Goal: Communication & Community: Share content

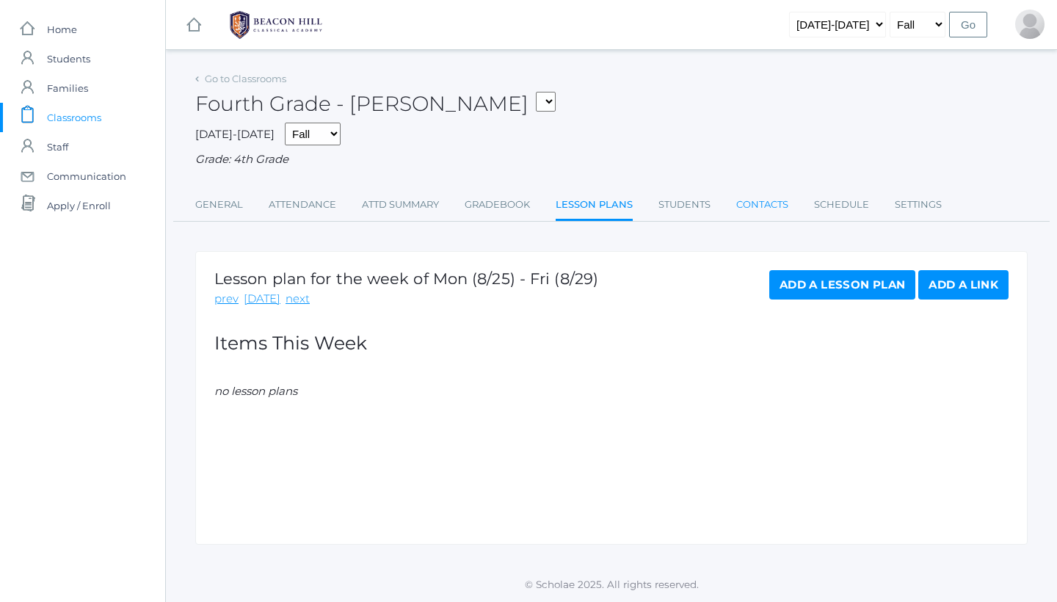
click at [753, 204] on link "Contacts" at bounding box center [762, 204] width 52 height 29
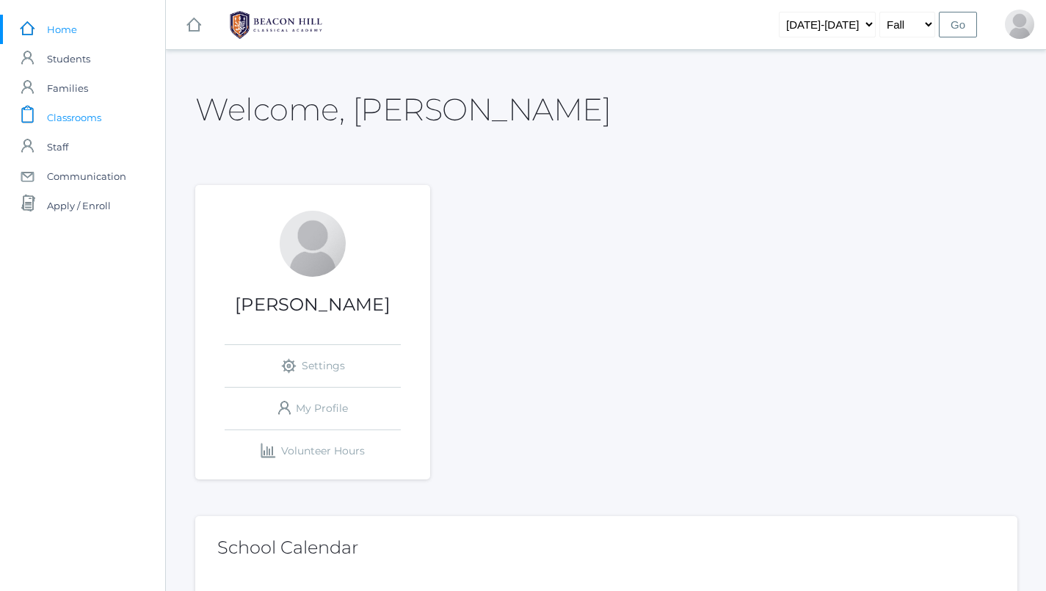
click at [113, 125] on link "icons/clipboard/plain Created with Sketch. Classrooms" at bounding box center [82, 117] width 165 height 29
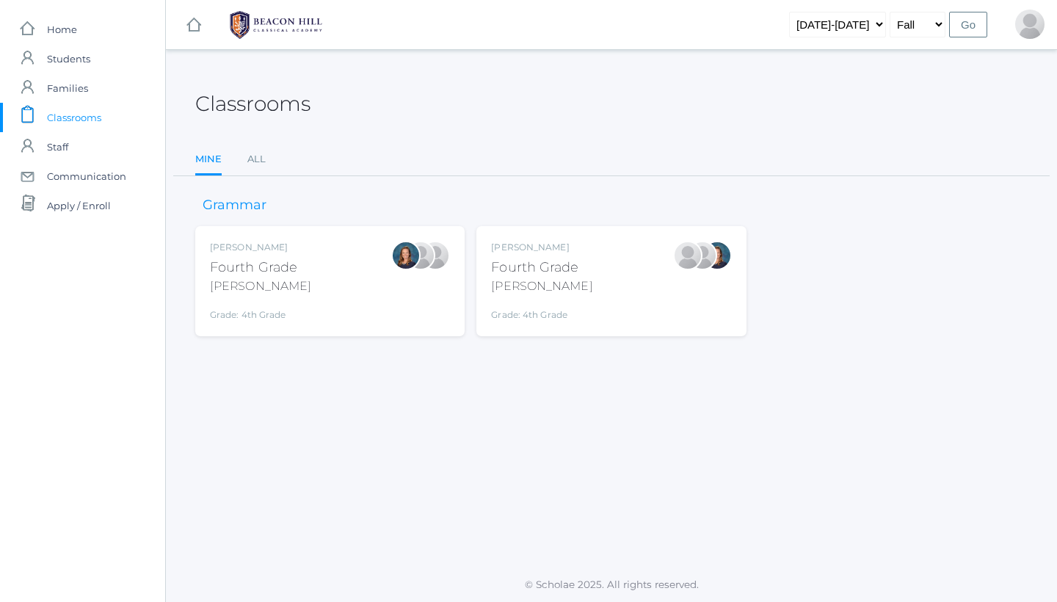
click at [621, 322] on div "Lydia Chaffin Fourth Grade Chaffin Grade: 4th Grade 04LA" at bounding box center [610, 281] width 269 height 110
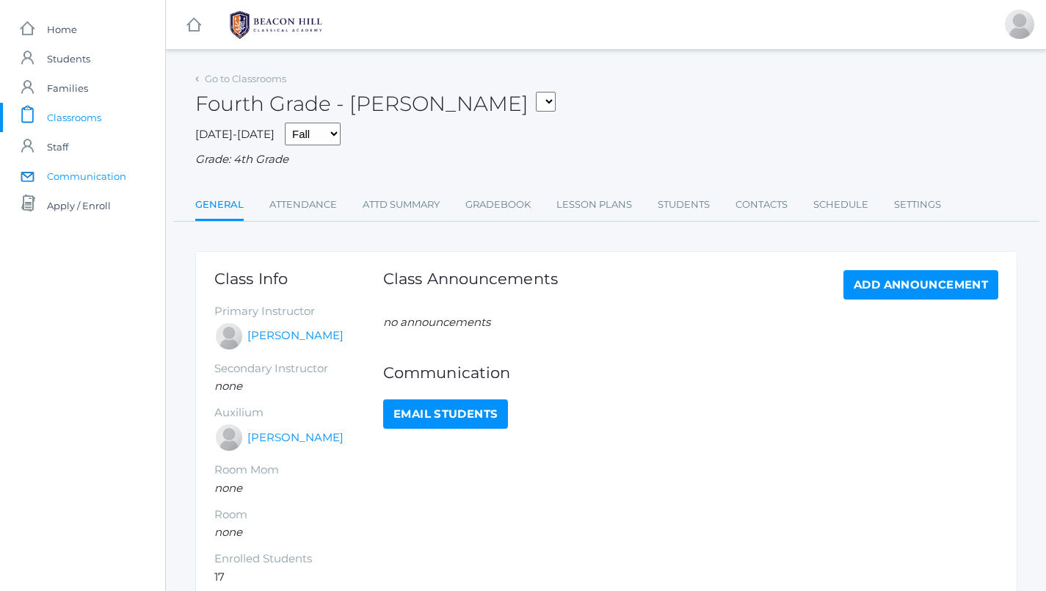
click at [110, 173] on span "Communication" at bounding box center [86, 175] width 79 height 29
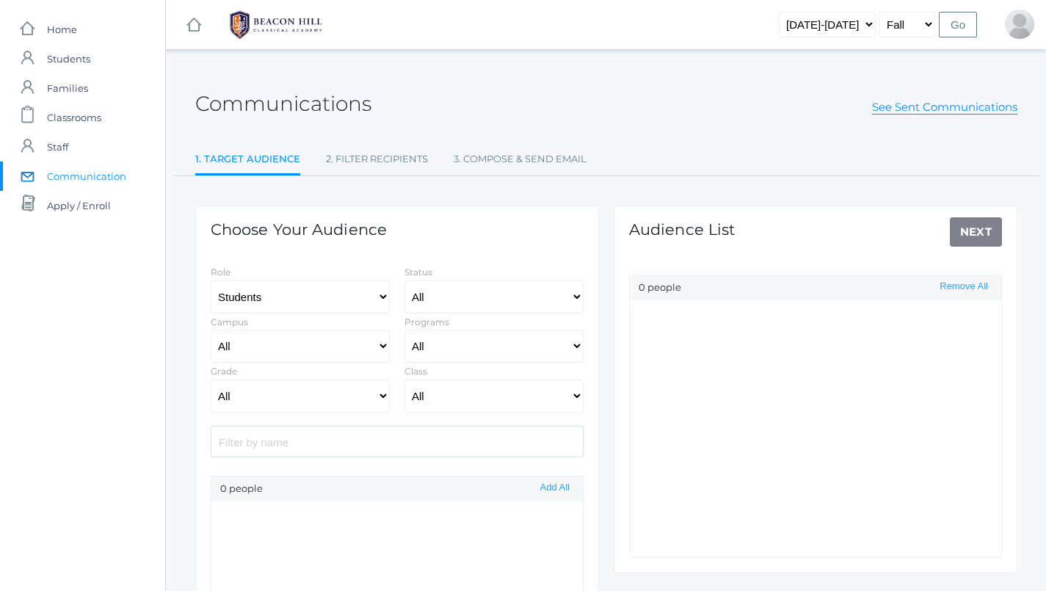
select select "Enrolled"
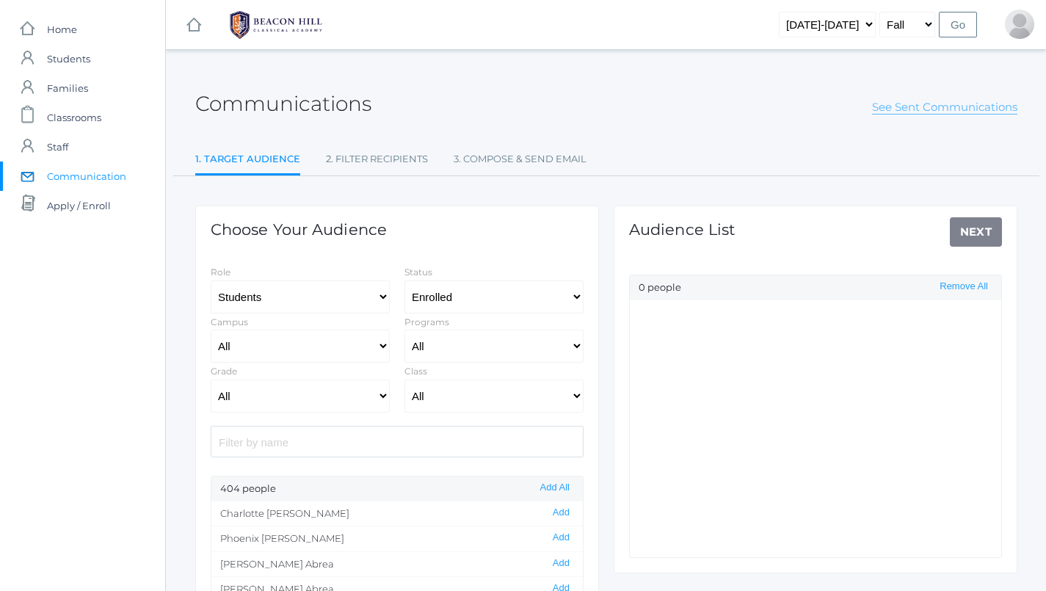
click at [920, 106] on link "See Sent Communications" at bounding box center [944, 107] width 145 height 15
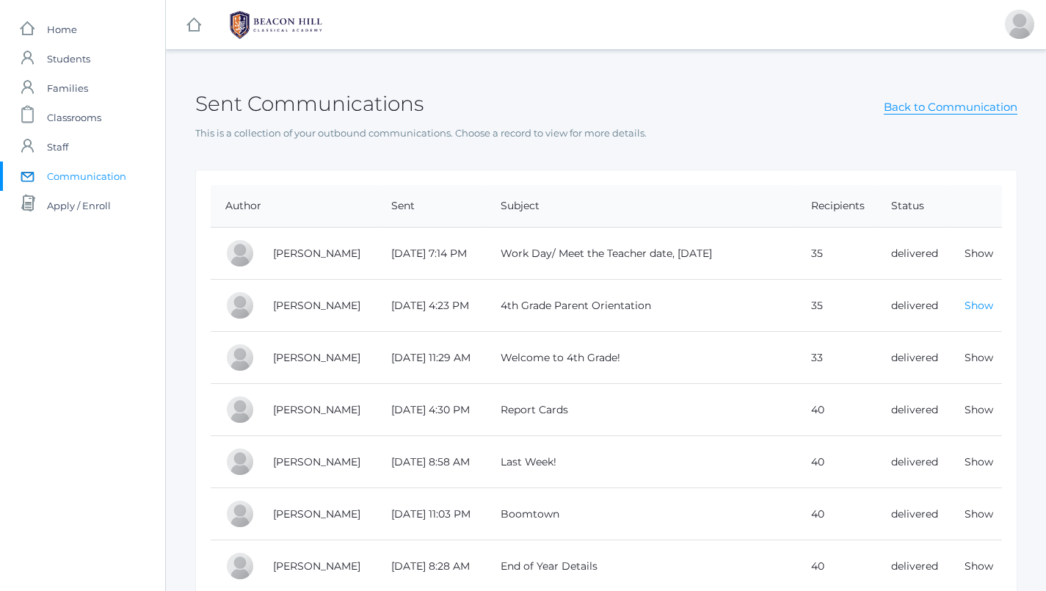
click at [966, 307] on link "Show" at bounding box center [979, 305] width 29 height 13
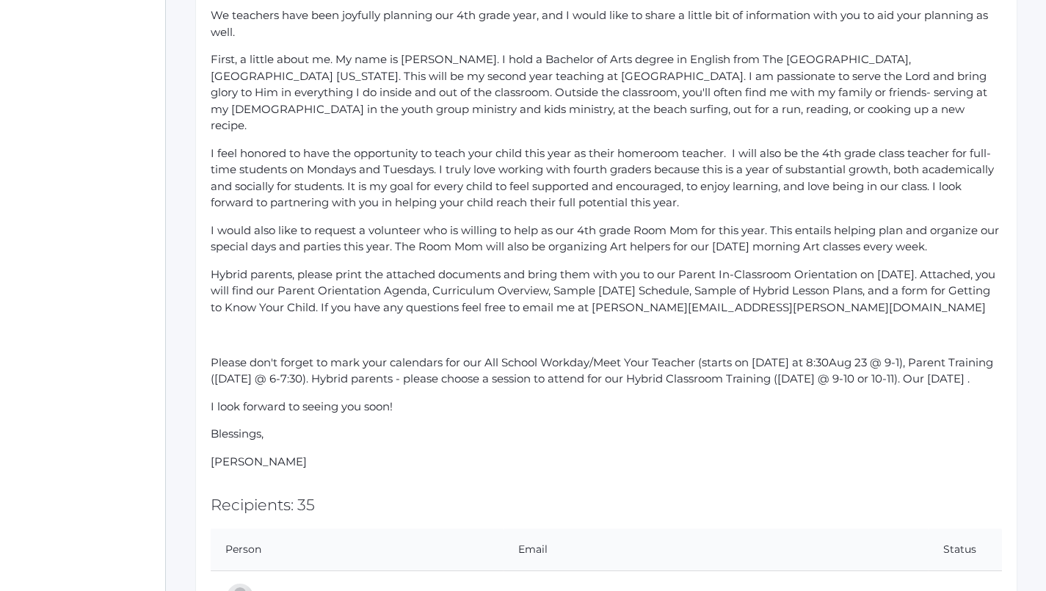
scroll to position [202, 0]
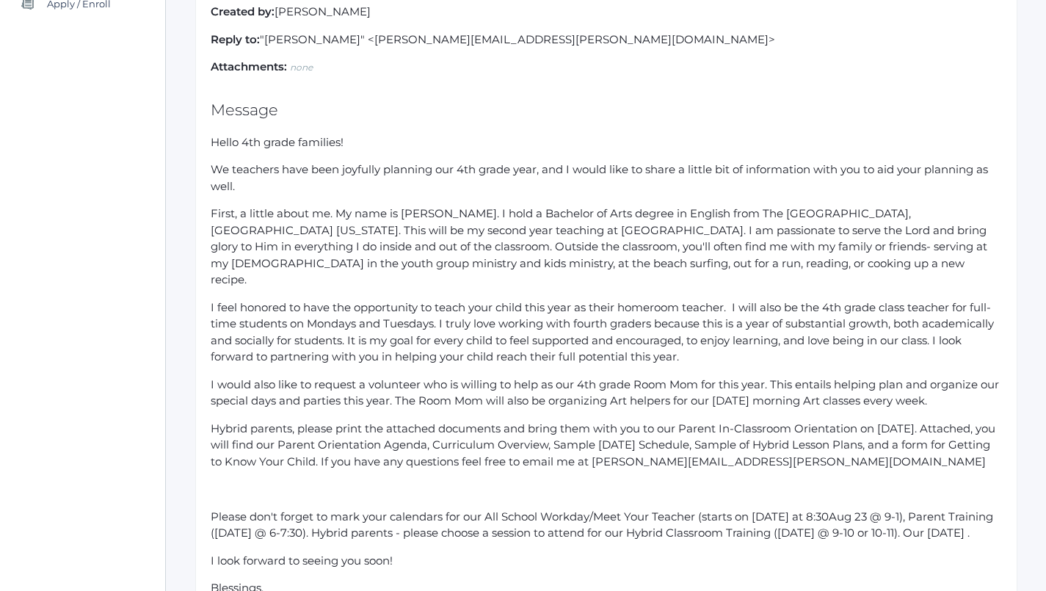
click at [791, 377] on p "I would also like to request a volunteer who is willing to help as our 4th grad…" at bounding box center [606, 393] width 791 height 33
click at [701, 444] on p "Hybrid parents, please print the attached documents and bring them with you to …" at bounding box center [606, 446] width 791 height 50
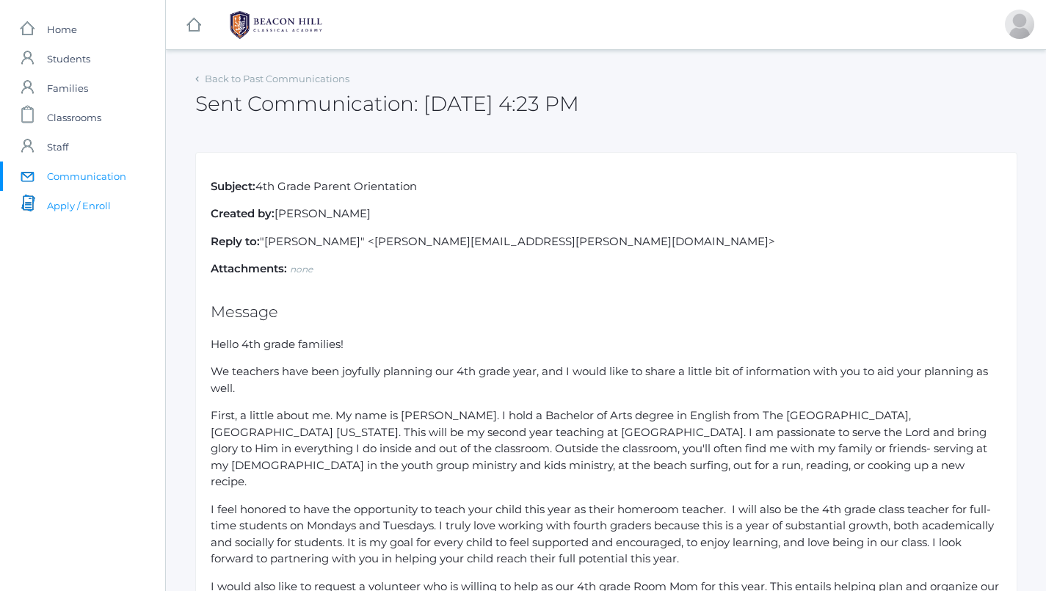
scroll to position [0, 0]
click at [94, 178] on span "Communication" at bounding box center [86, 175] width 79 height 29
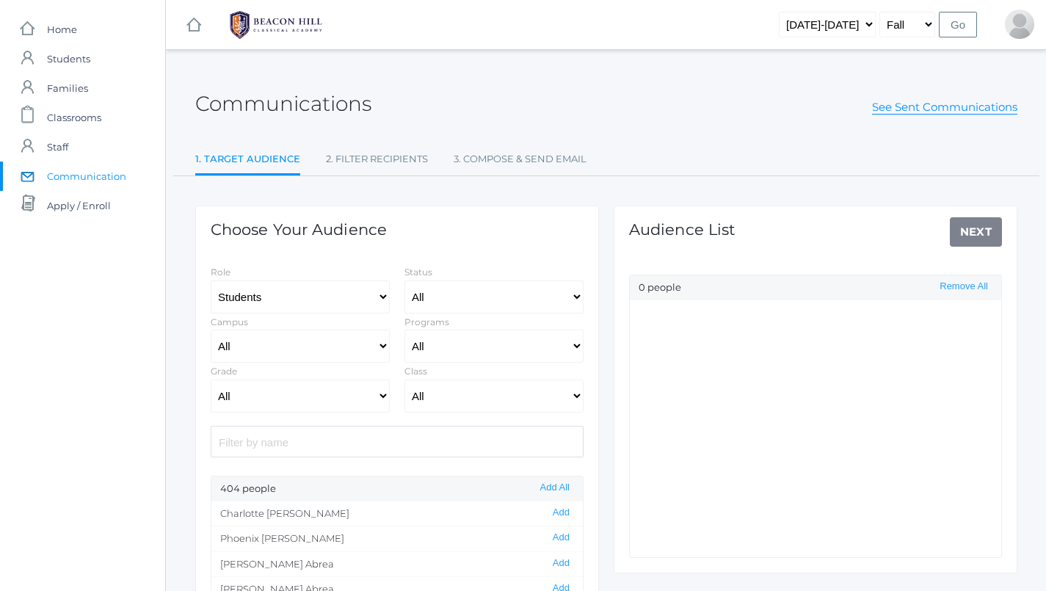
select select "Enrolled"
select select "lower"
select select "4"
select select "1972"
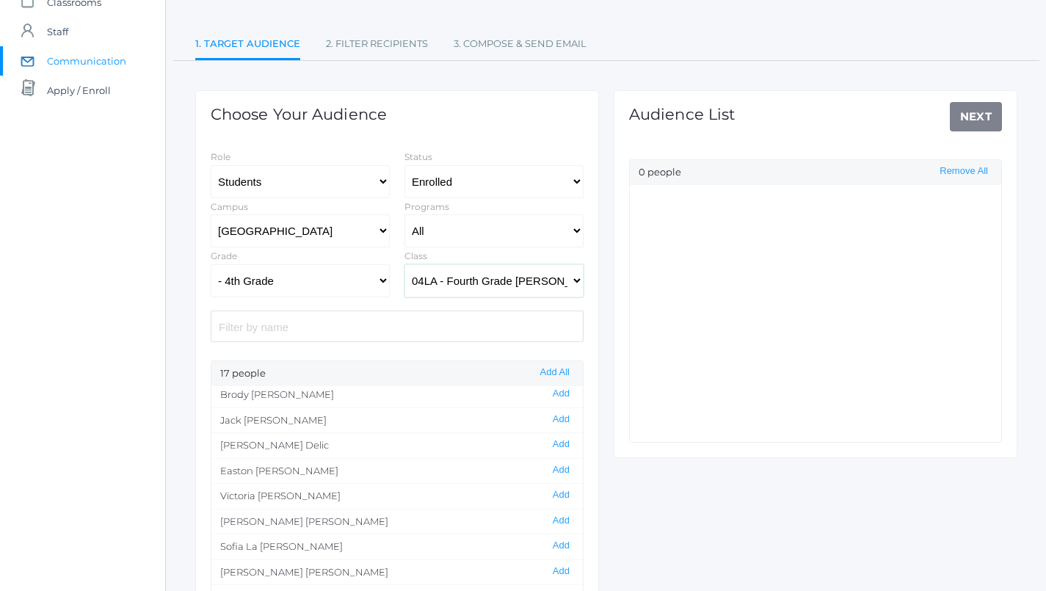
scroll to position [118, 0]
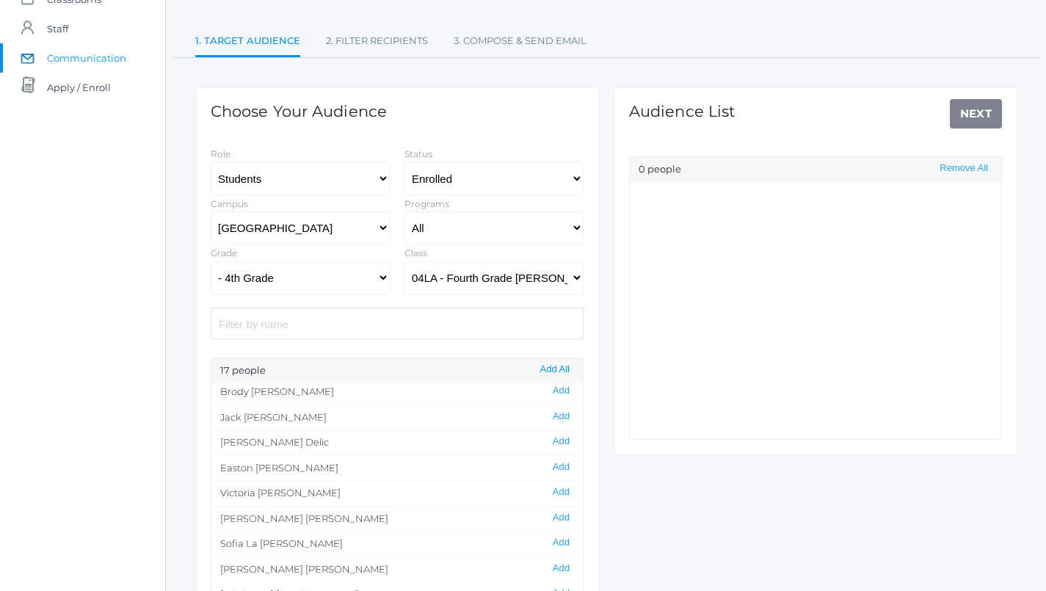
click at [554, 369] on button "Add All" at bounding box center [555, 369] width 38 height 12
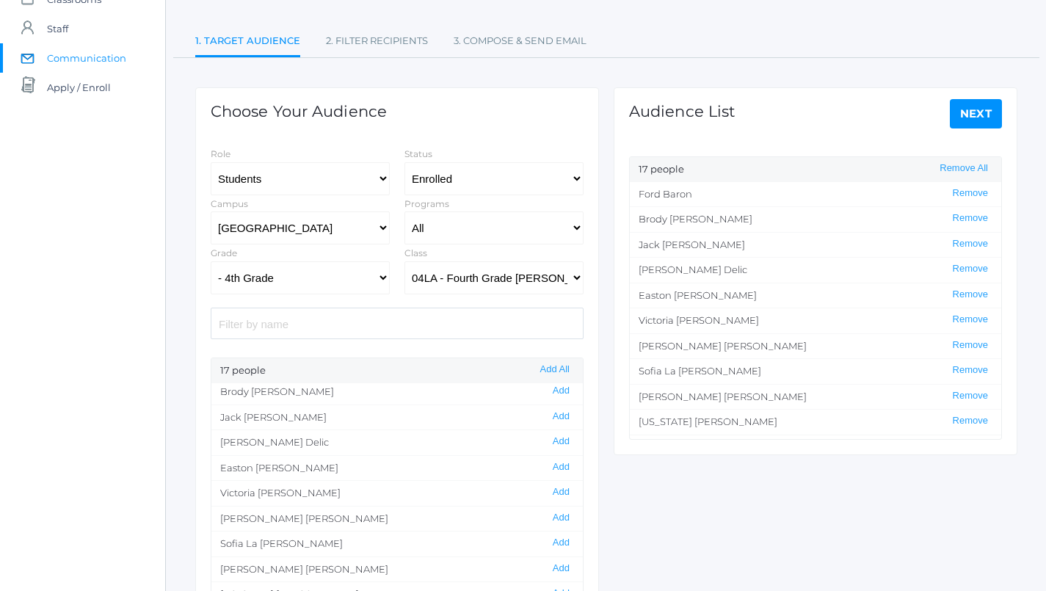
click at [977, 122] on link "Next" at bounding box center [976, 113] width 53 height 29
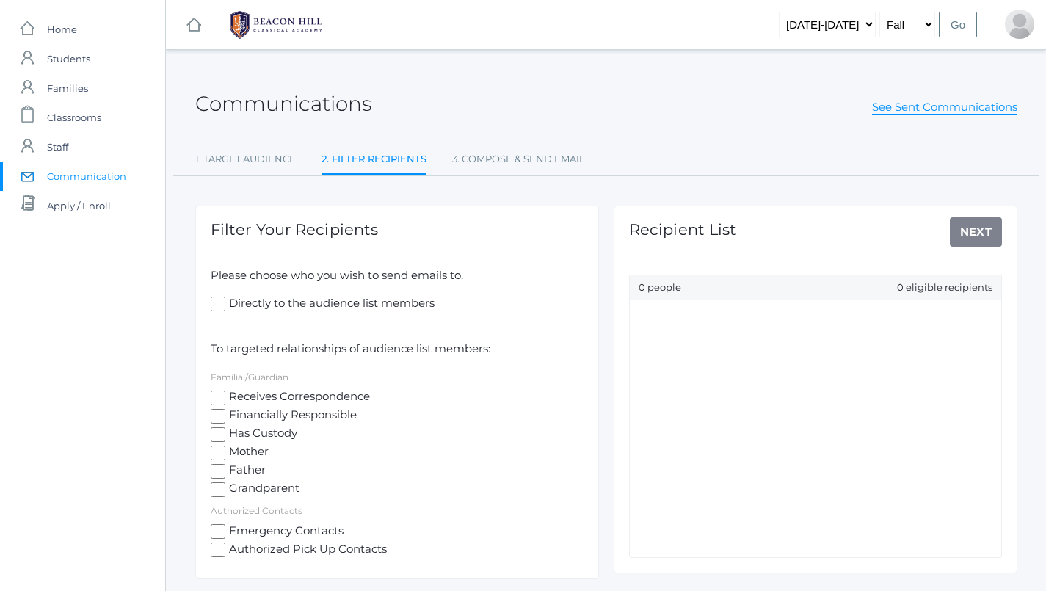
click at [219, 391] on input "Receives Correspondence" at bounding box center [218, 398] width 15 height 15
checkbox input "true"
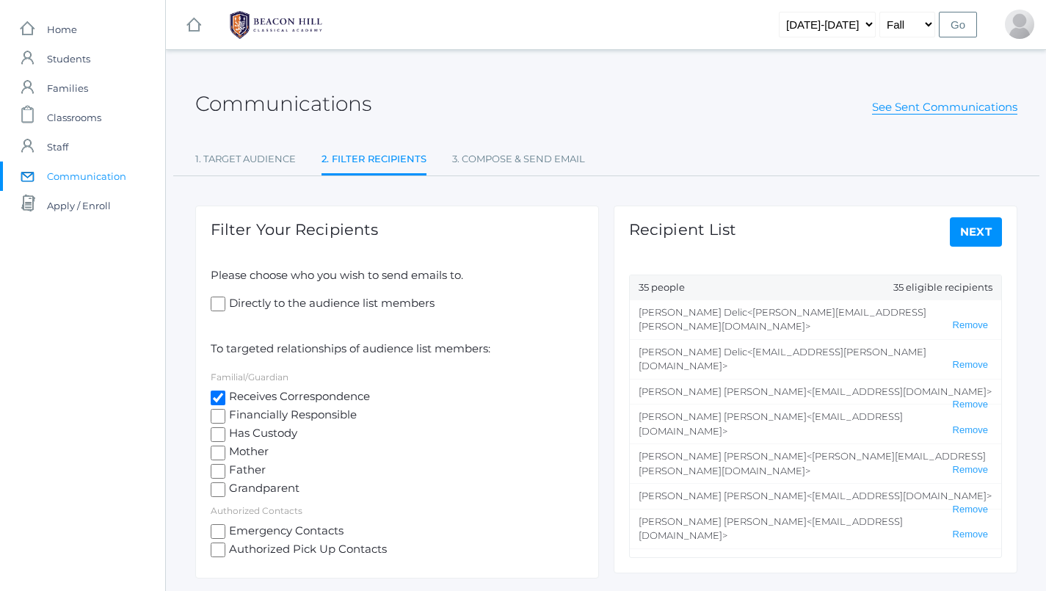
click at [971, 228] on link "Next" at bounding box center [976, 231] width 53 height 29
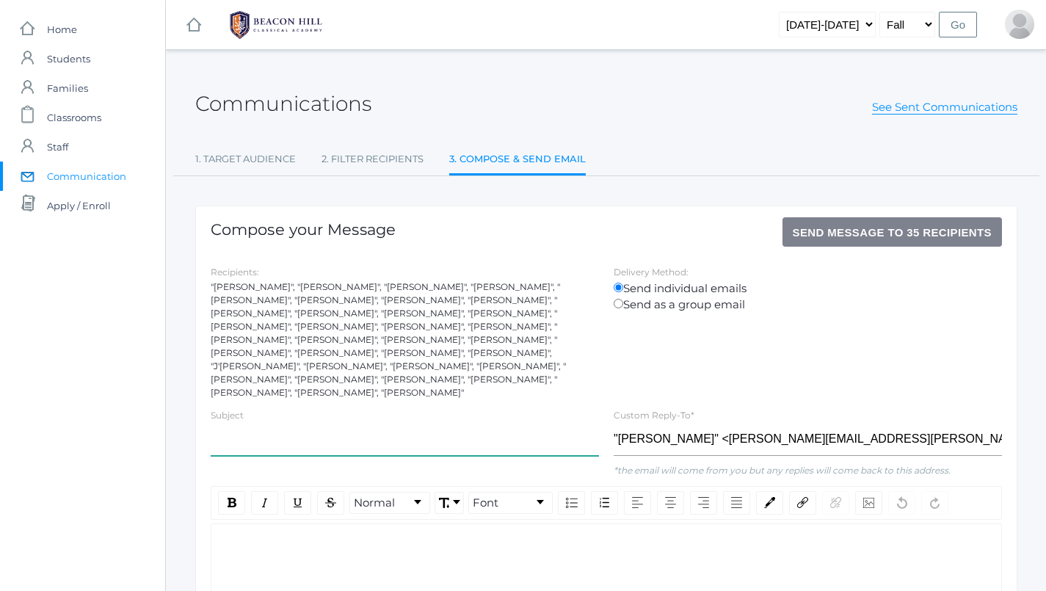
click at [390, 425] on input "text" at bounding box center [405, 439] width 388 height 33
type input "O"
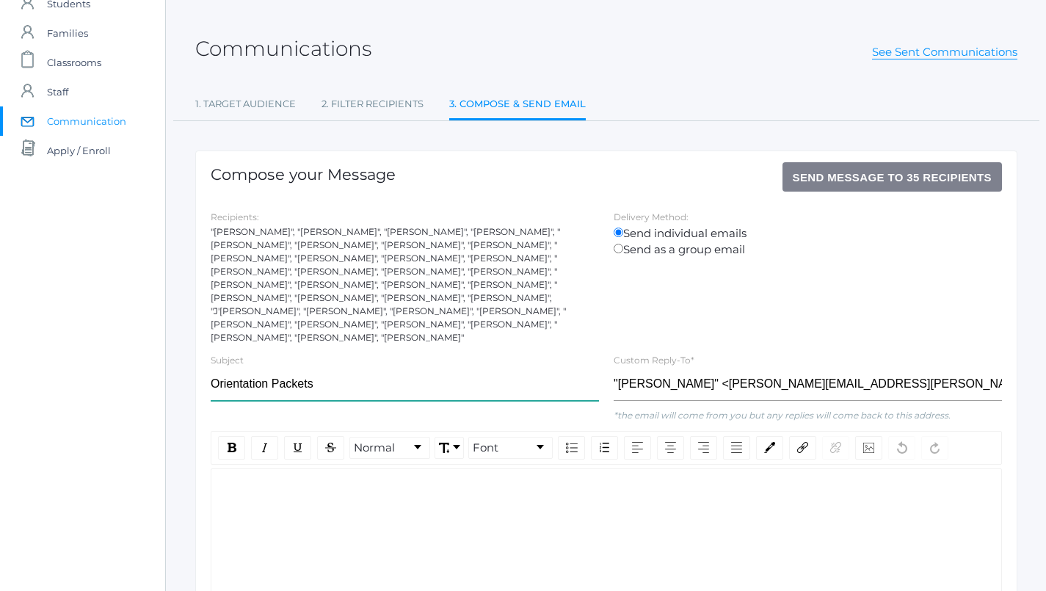
scroll to position [71, 0]
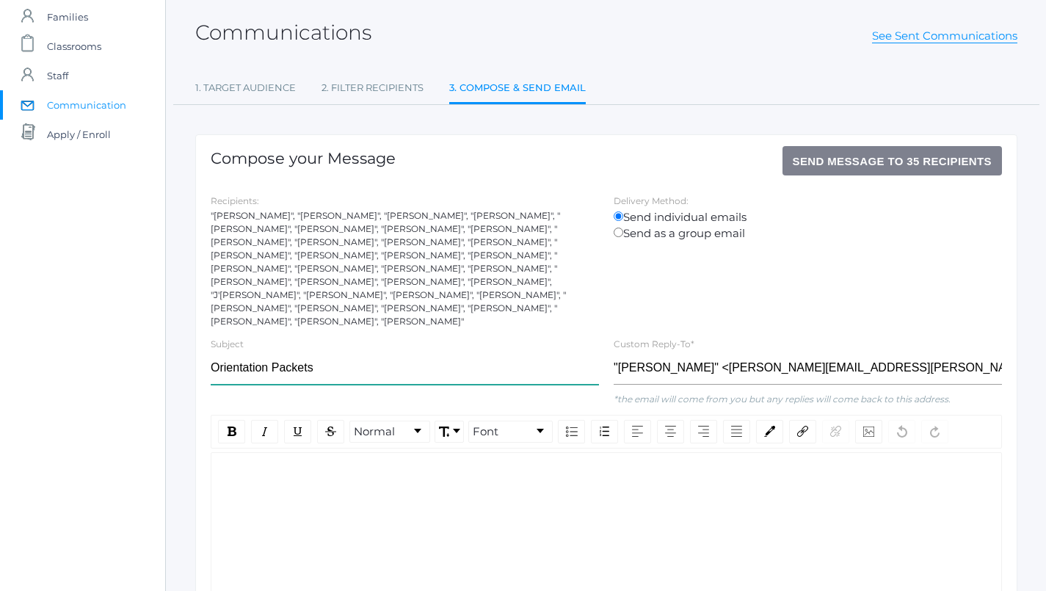
type input "Orientation Packets"
click at [341, 452] on div "rdw-wrapper" at bounding box center [606, 553] width 791 height 202
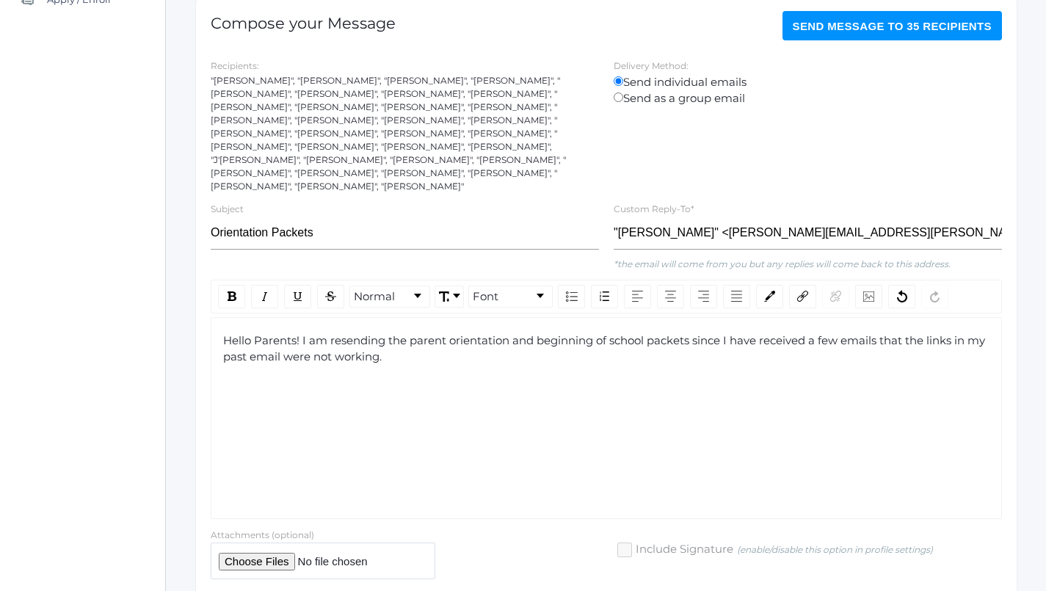
scroll to position [195, 1]
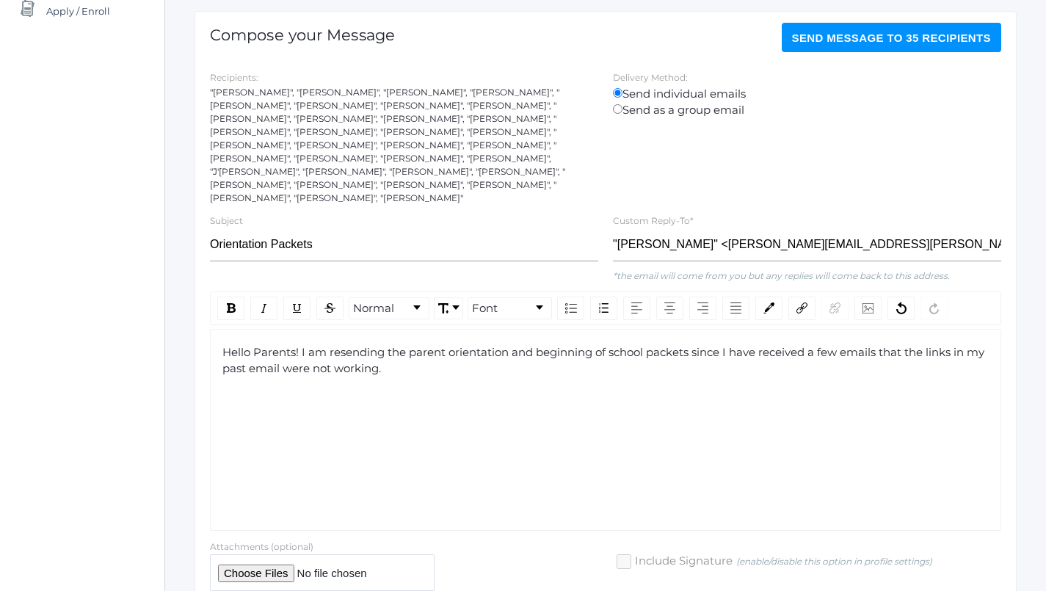
click at [250, 345] on span "Hello Parents! I am resending the parent orientation and beginning of school pa…" at bounding box center [604, 360] width 765 height 31
click at [253, 345] on span "Hello Parents! I am resending the parent orientation and beginning of school pa…" at bounding box center [604, 360] width 765 height 31
click at [316, 345] on span "Hello 4th grade Parents! I am resending the parent orientation and beginning of…" at bounding box center [602, 360] width 760 height 31
click at [437, 443] on div "Hello 4th grade parents! I am resending the parent orientation and beginning of…" at bounding box center [605, 430] width 791 height 202
click at [505, 344] on div "Hello 4th grade parents! I am resending the parent orientation and beginning of…" at bounding box center [605, 360] width 767 height 33
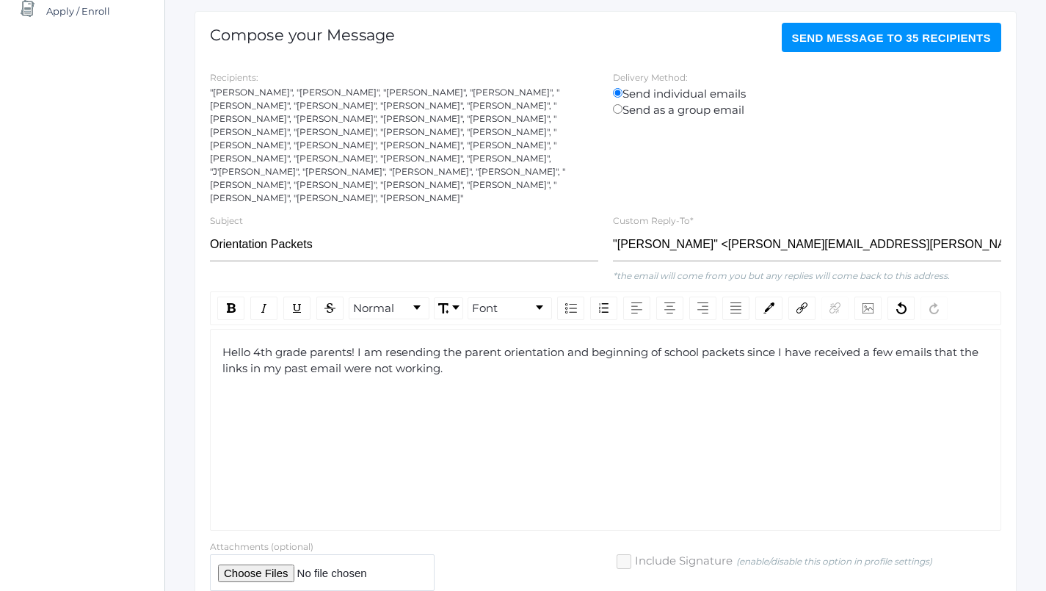
scroll to position [204, 1]
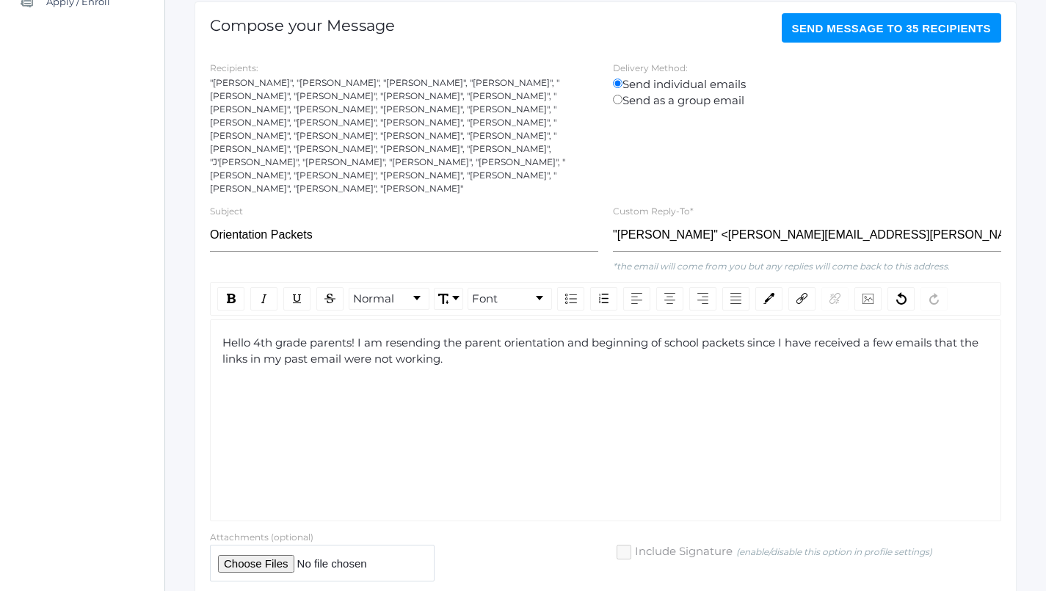
click at [357, 335] on span "Hello 4th grade parents! I am resending the parent orientation and beginning of…" at bounding box center [601, 350] width 759 height 31
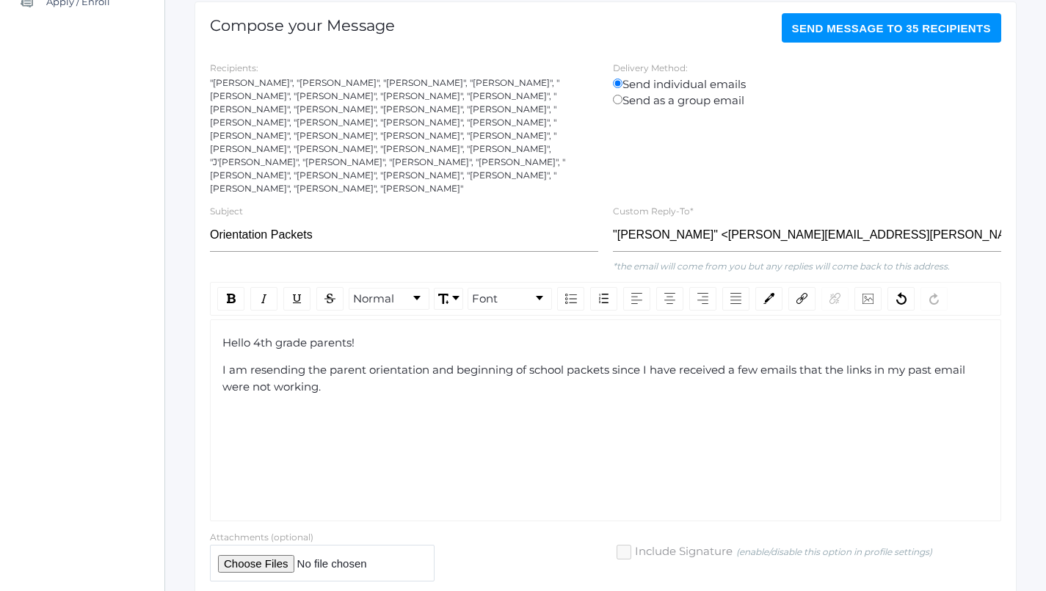
click at [377, 362] on div "I am resending the parent orientation and beginning of school packets since I h…" at bounding box center [605, 378] width 767 height 33
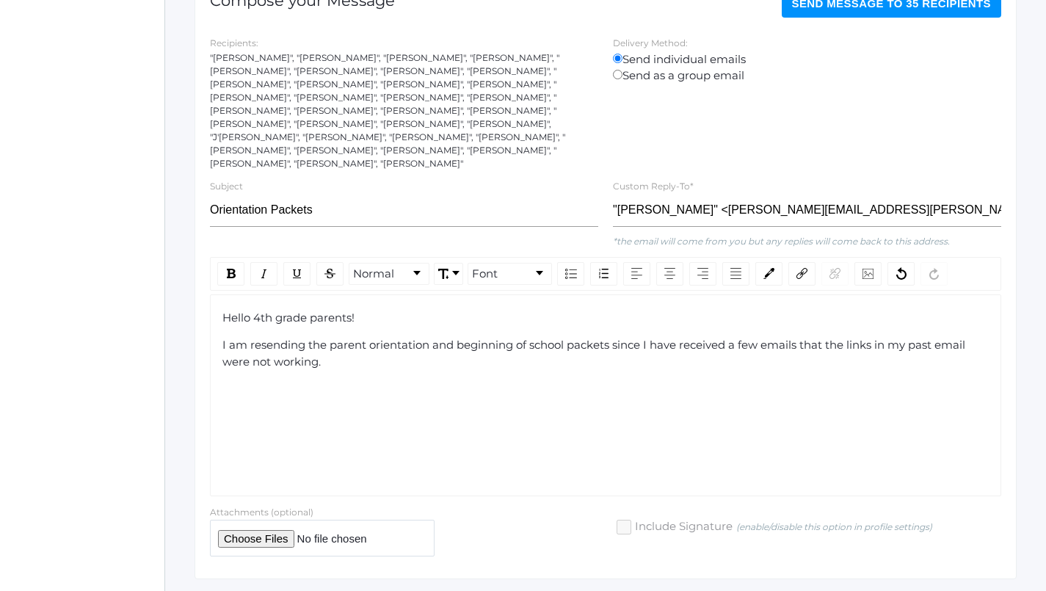
scroll to position [238, 1]
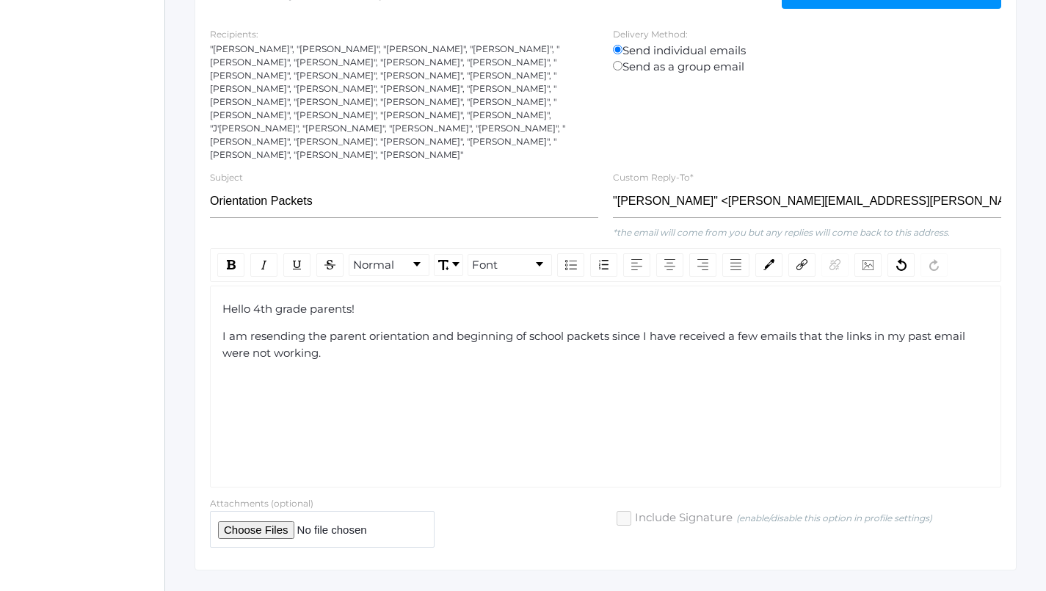
click at [388, 335] on div "Hello 4th grade parents! I am resending the parent orientation and beginning of…" at bounding box center [605, 331] width 767 height 61
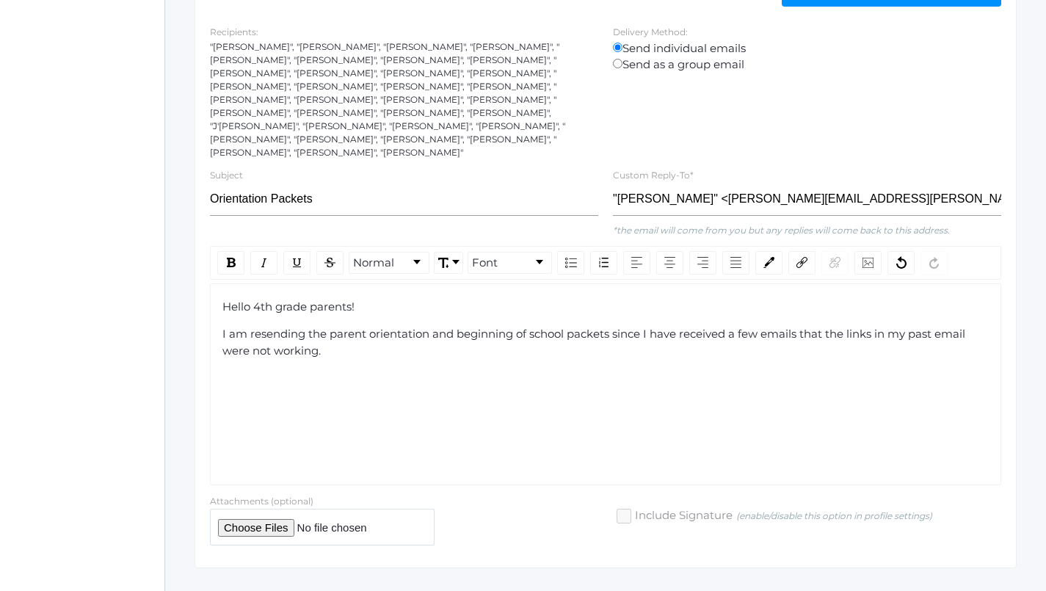
scroll to position [219, 1]
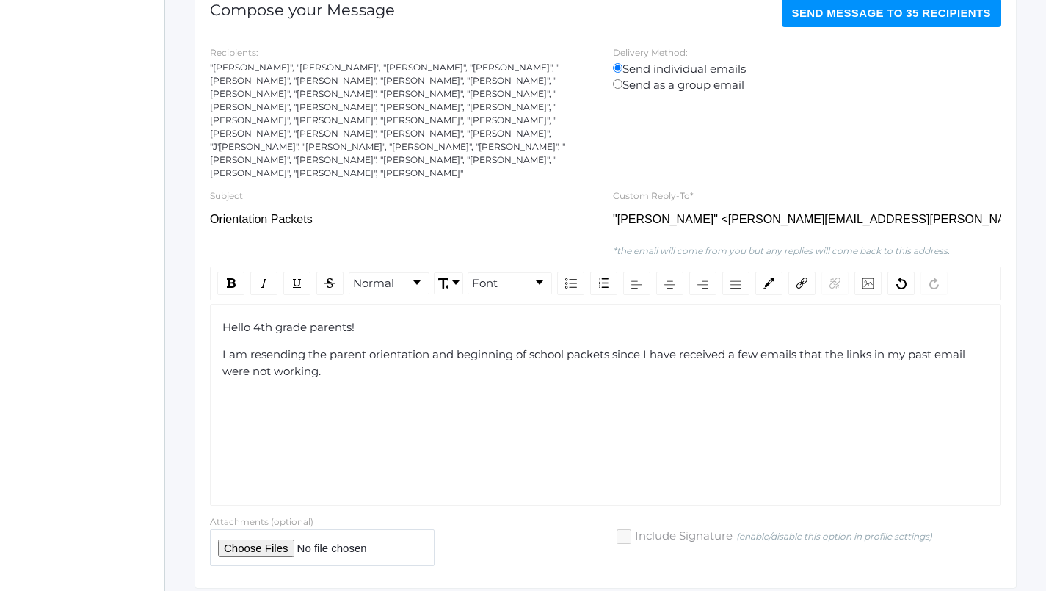
click at [247, 347] on span "I am resending the parent orientation and beginning of school packets since I h…" at bounding box center [595, 362] width 746 height 31
click at [384, 360] on div "Hello 4th grade parents! I am resending the parent orientation and beginning of…" at bounding box center [605, 349] width 767 height 61
click at [256, 529] on input "file" at bounding box center [322, 547] width 225 height 36
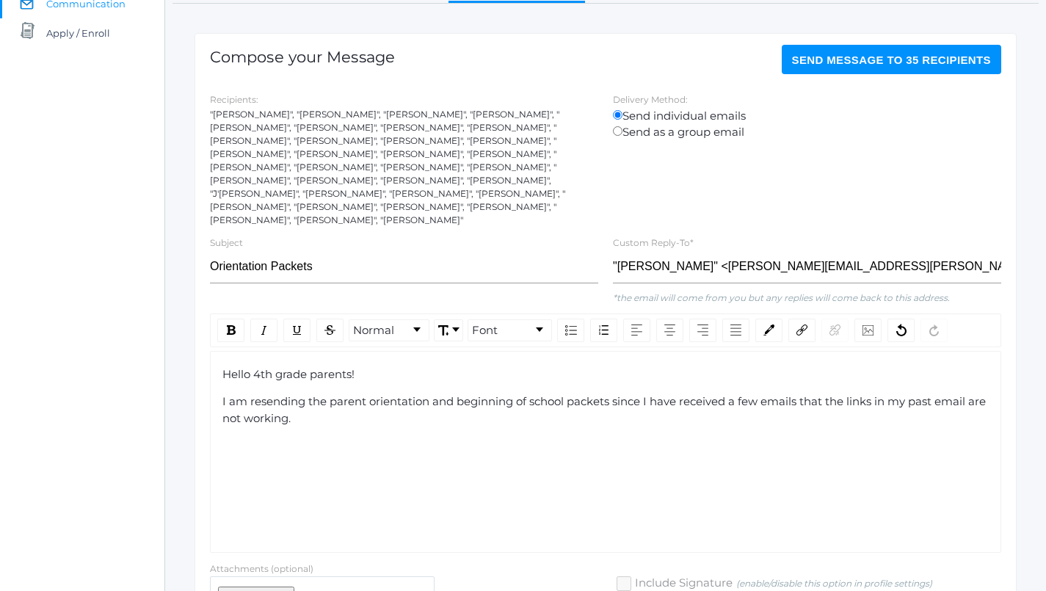
scroll to position [192, 1]
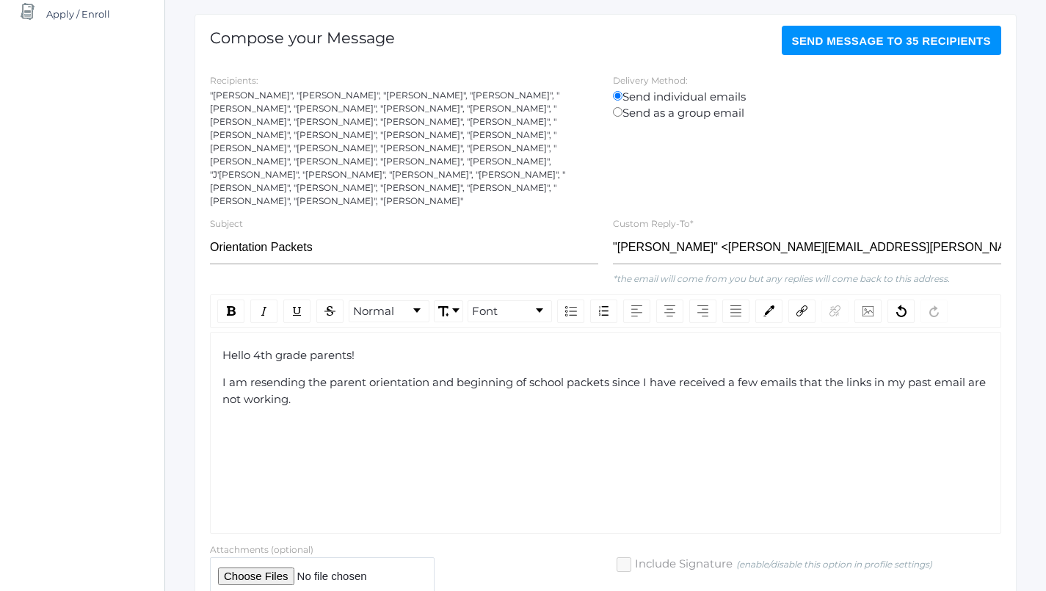
click at [288, 415] on div "Hello 4th grade parents! I am resending the parent orientation and beginning of…" at bounding box center [605, 433] width 791 height 202
click at [275, 557] on input "file" at bounding box center [322, 575] width 225 height 36
click at [536, 390] on div "Hello 4th grade parents! I am resending the parent orientation and beginning of…" at bounding box center [605, 433] width 791 height 202
drag, startPoint x: 902, startPoint y: 374, endPoint x: 293, endPoint y: 371, distance: 609.3
click at [293, 374] on div "I am resending the parent orientation and beginning of school packets since I h…" at bounding box center [605, 390] width 767 height 33
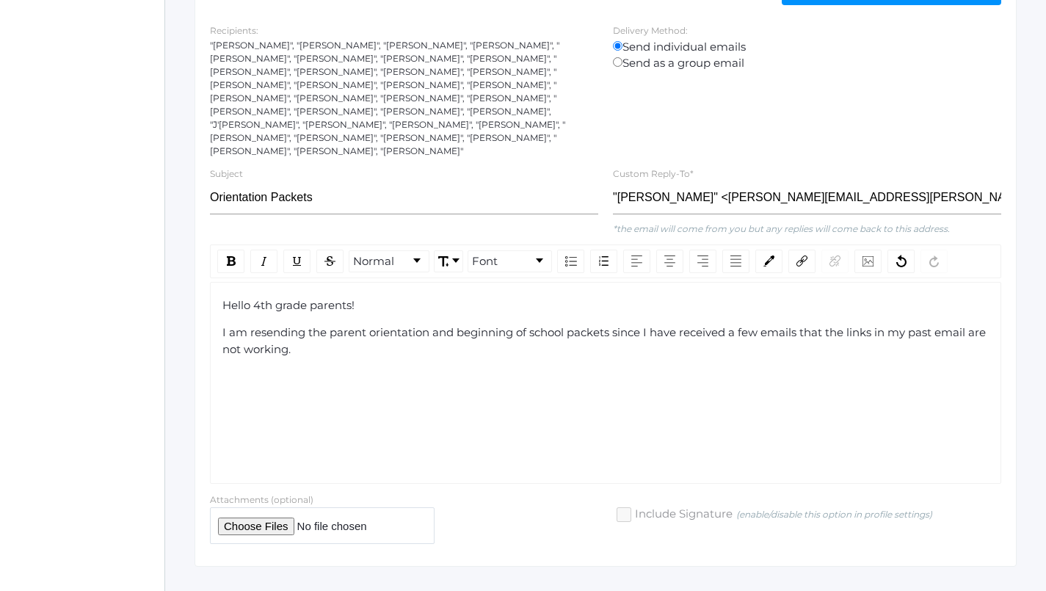
scroll to position [240, 0]
click at [289, 509] on input "file" at bounding box center [323, 527] width 225 height 36
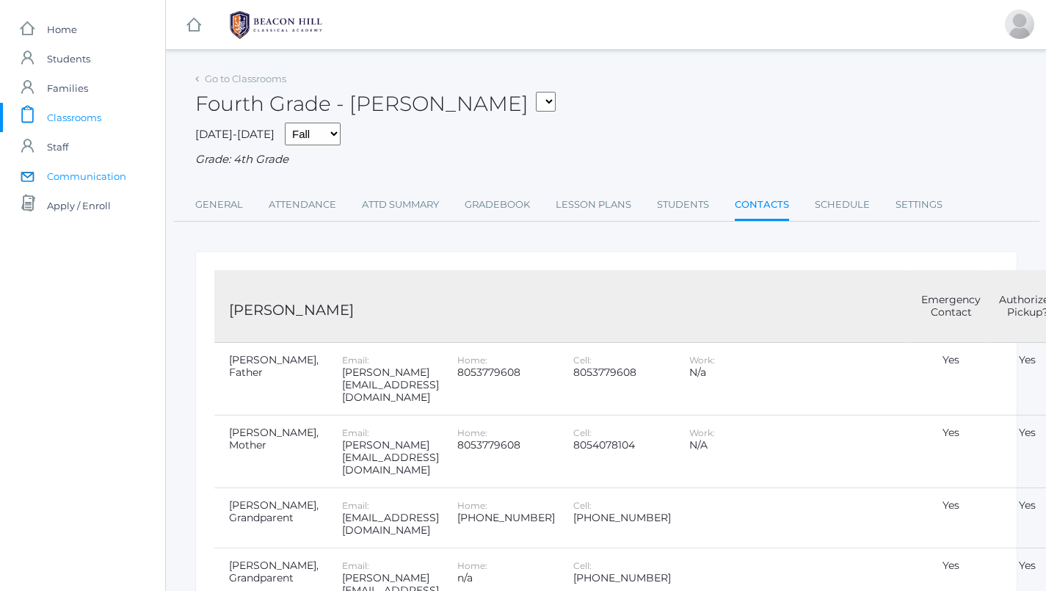
click at [108, 178] on span "Communication" at bounding box center [86, 175] width 79 height 29
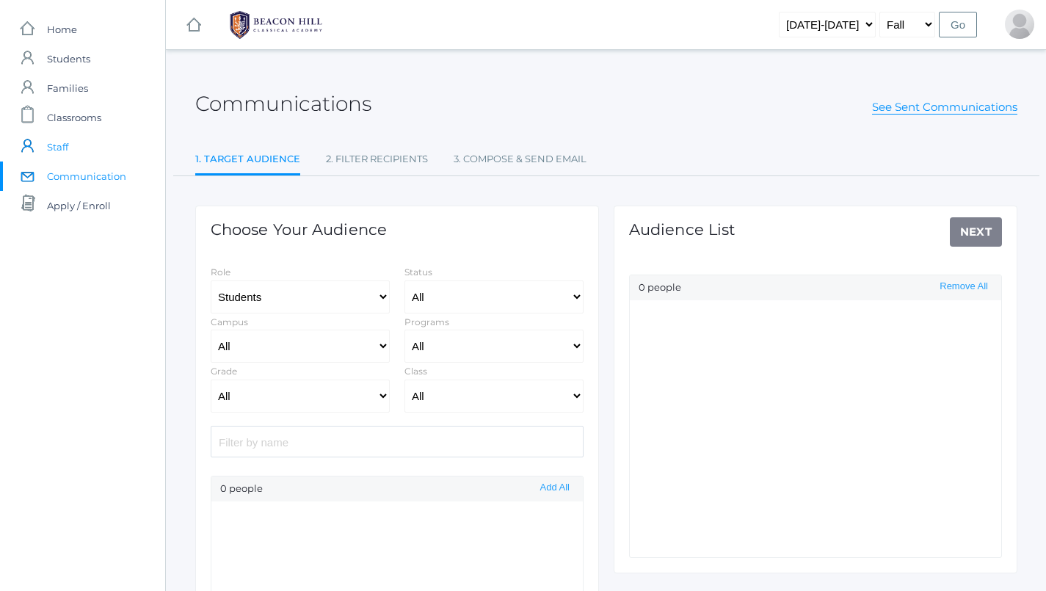
select select "Enrolled"
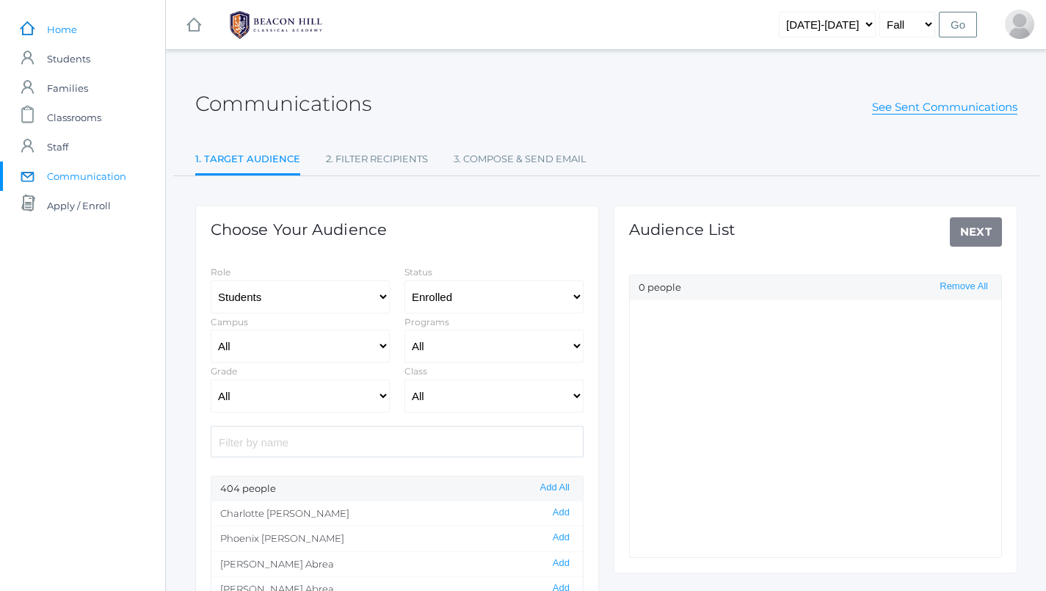
click at [57, 21] on span "Home" at bounding box center [62, 29] width 30 height 29
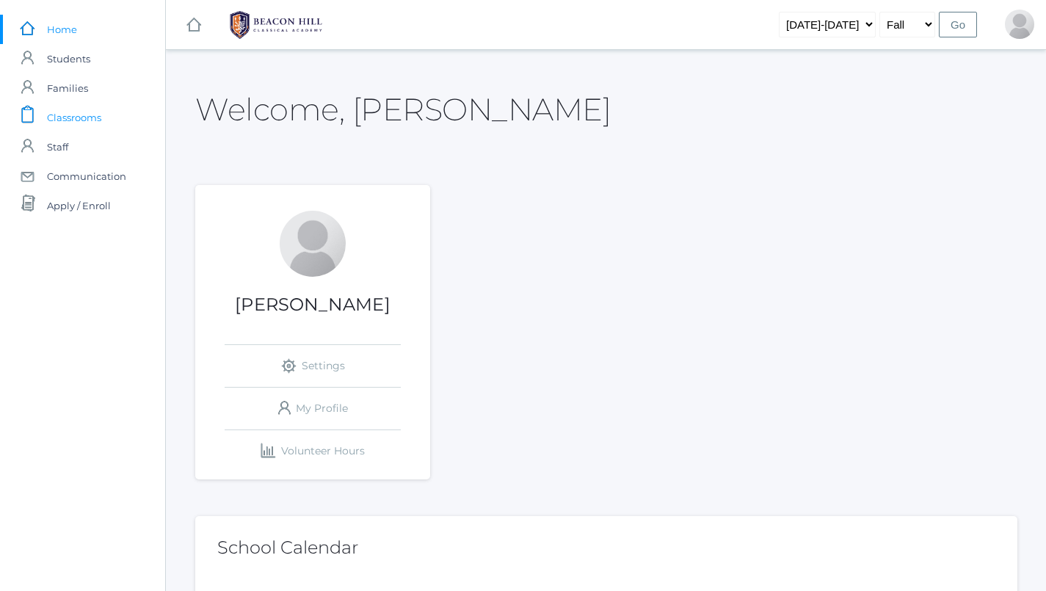
click at [104, 120] on link "icons/clipboard/plain Created with Sketch. Classrooms" at bounding box center [82, 117] width 165 height 29
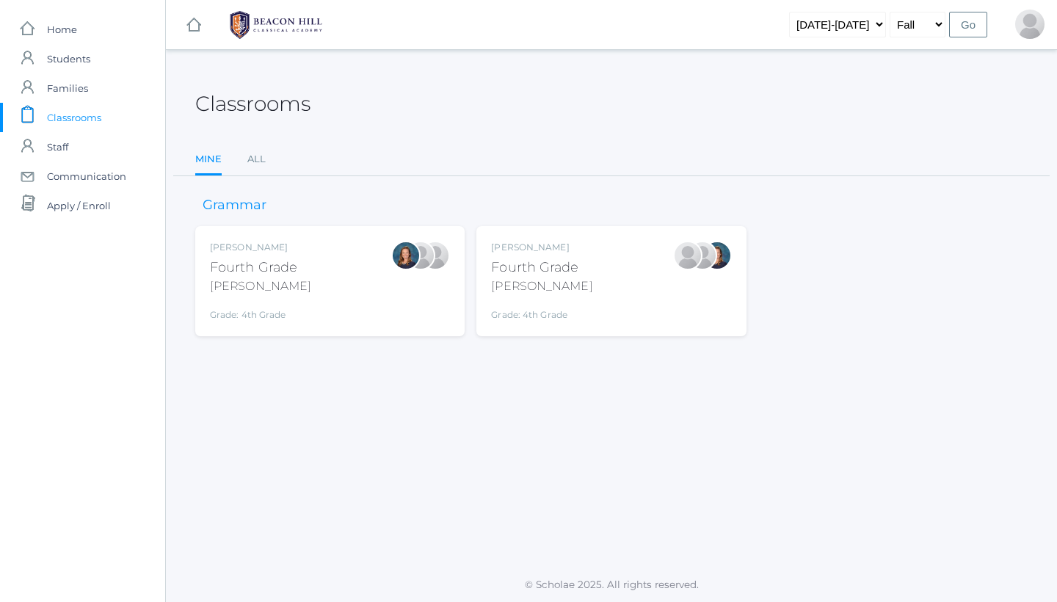
click at [661, 295] on div "Lydia Chaffin Fourth Grade Chaffin Grade: 4th Grade 04LA" at bounding box center [611, 281] width 240 height 81
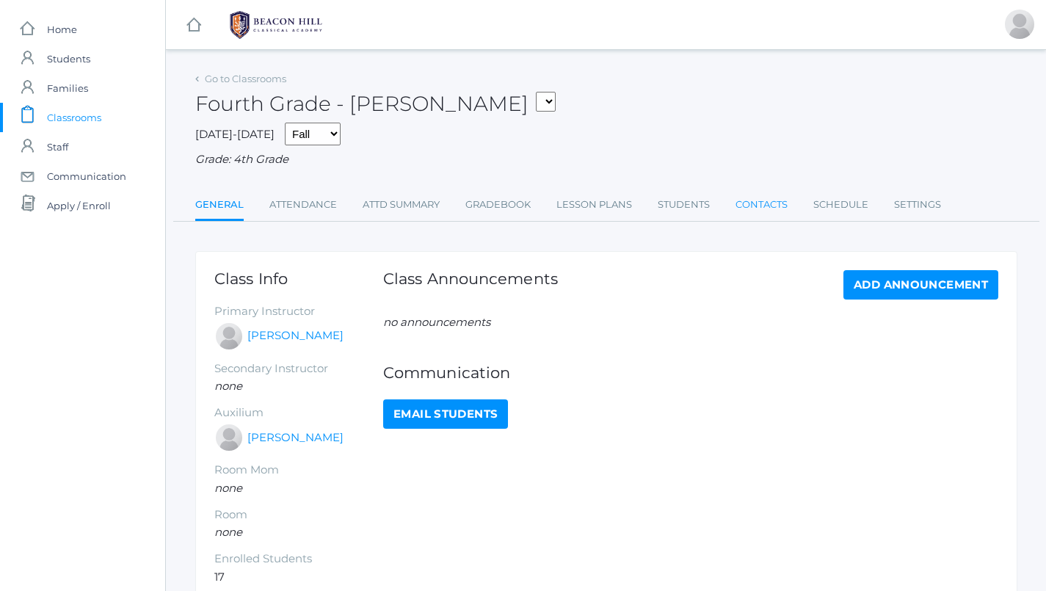
click at [752, 204] on link "Contacts" at bounding box center [762, 204] width 52 height 29
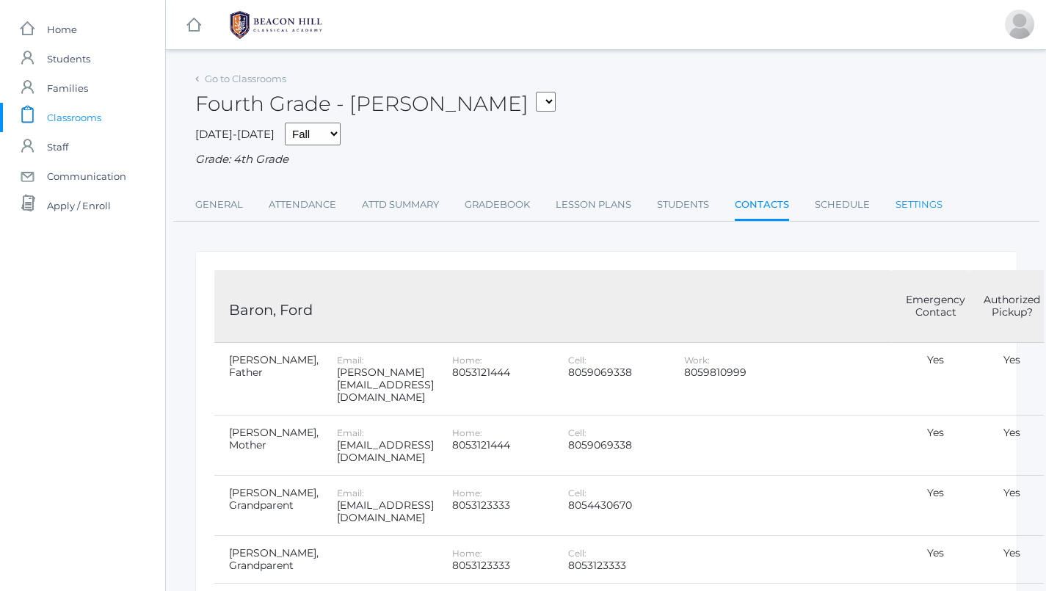
click at [924, 196] on link "Settings" at bounding box center [919, 204] width 47 height 29
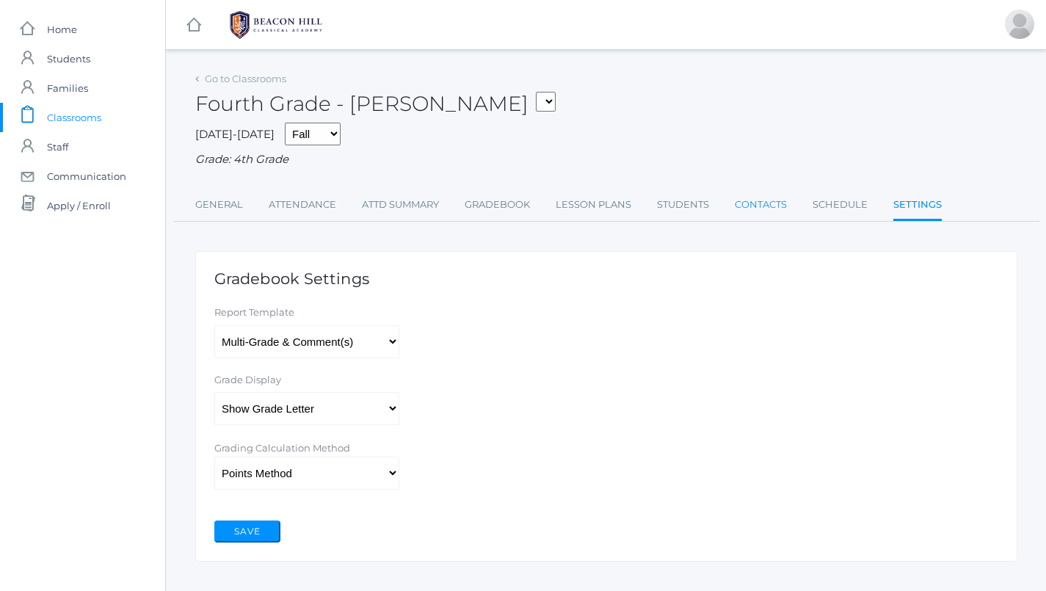
click at [762, 197] on link "Contacts" at bounding box center [761, 204] width 52 height 29
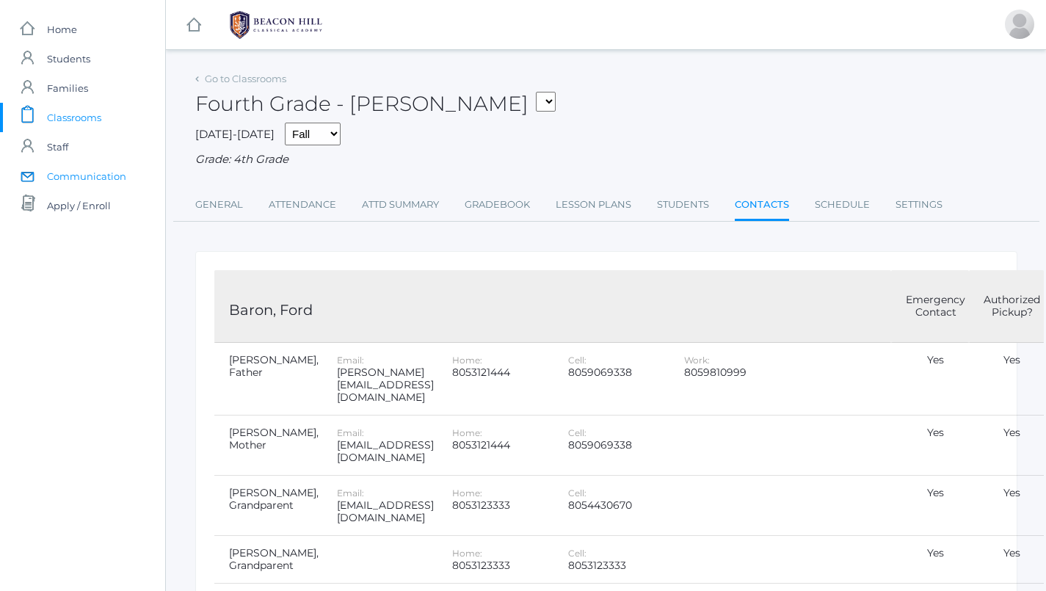
click at [83, 186] on span "Communication" at bounding box center [86, 175] width 79 height 29
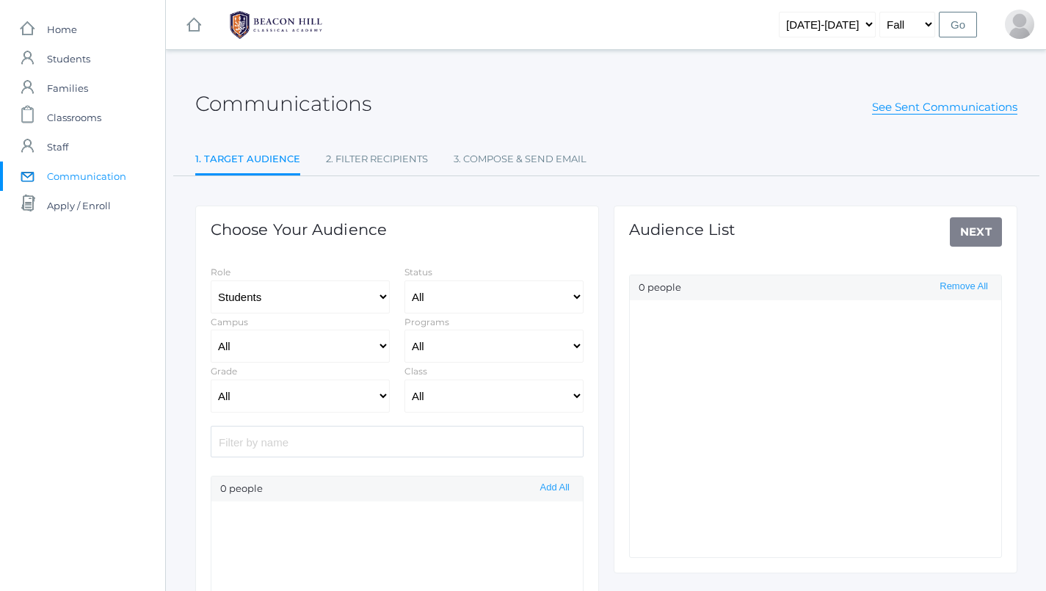
select select "Enrolled"
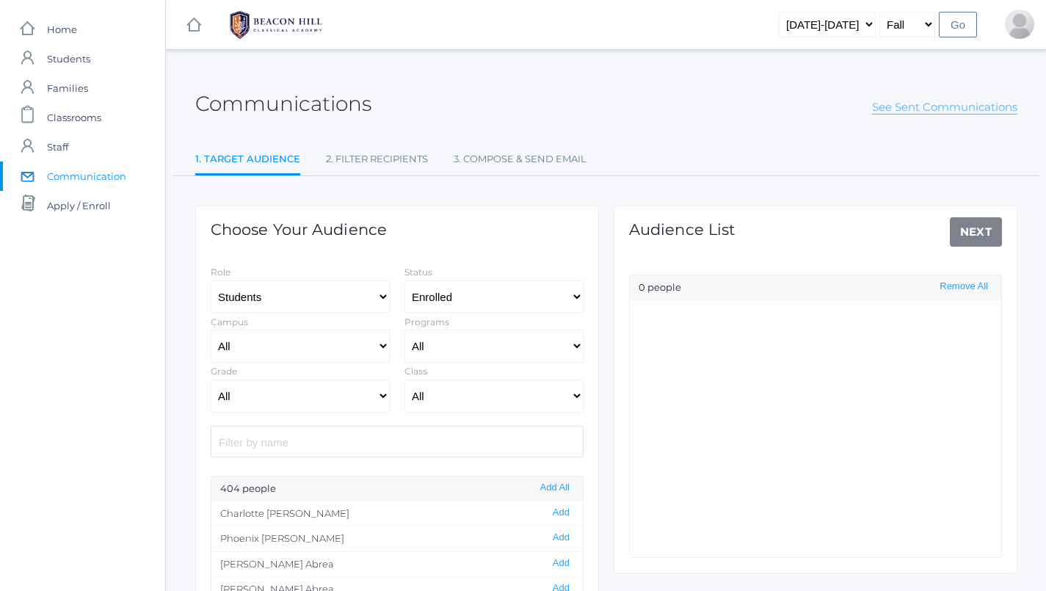
click at [947, 104] on link "See Sent Communications" at bounding box center [944, 107] width 145 height 15
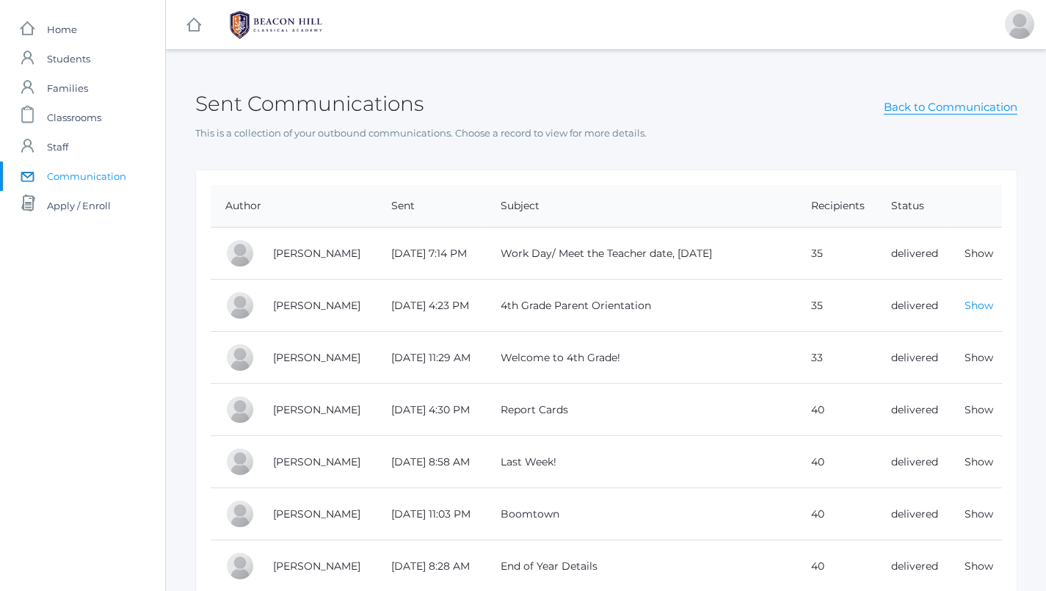
click at [970, 302] on link "Show" at bounding box center [979, 305] width 29 height 13
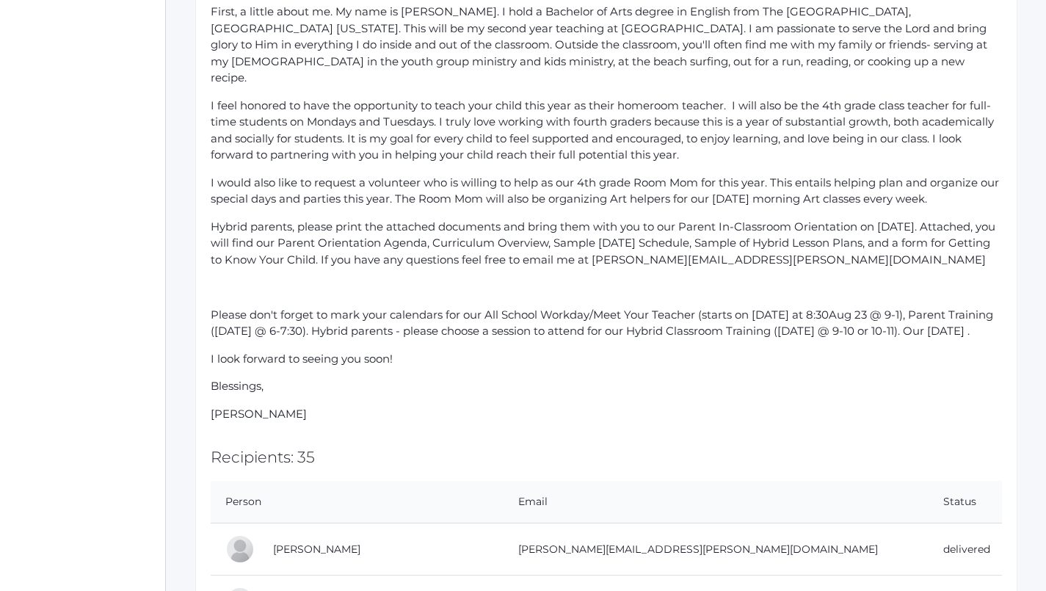
scroll to position [735, 0]
